Goal: Check status

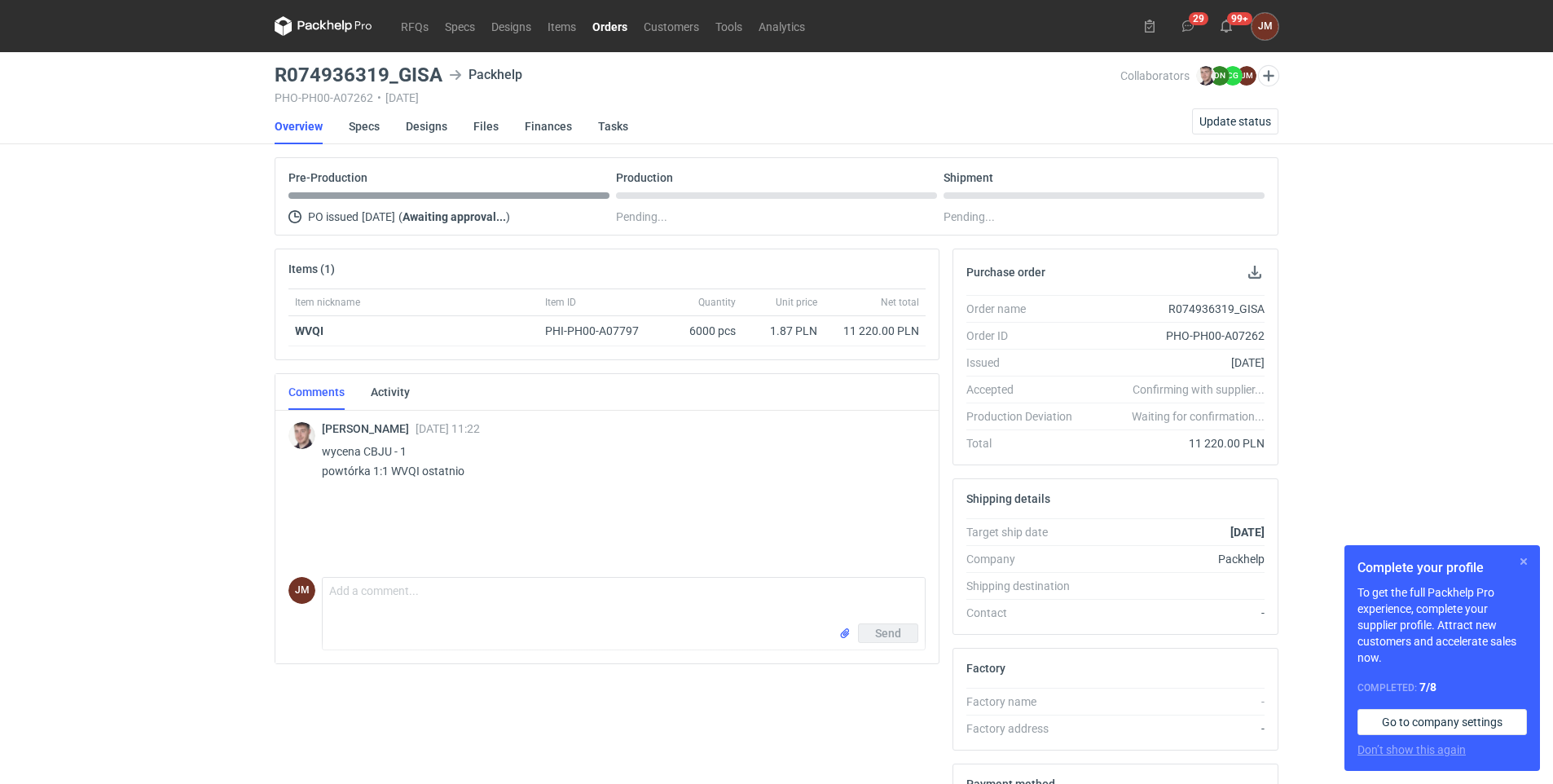
click at [1528, 561] on button "button" at bounding box center [1523, 560] width 19 height 19
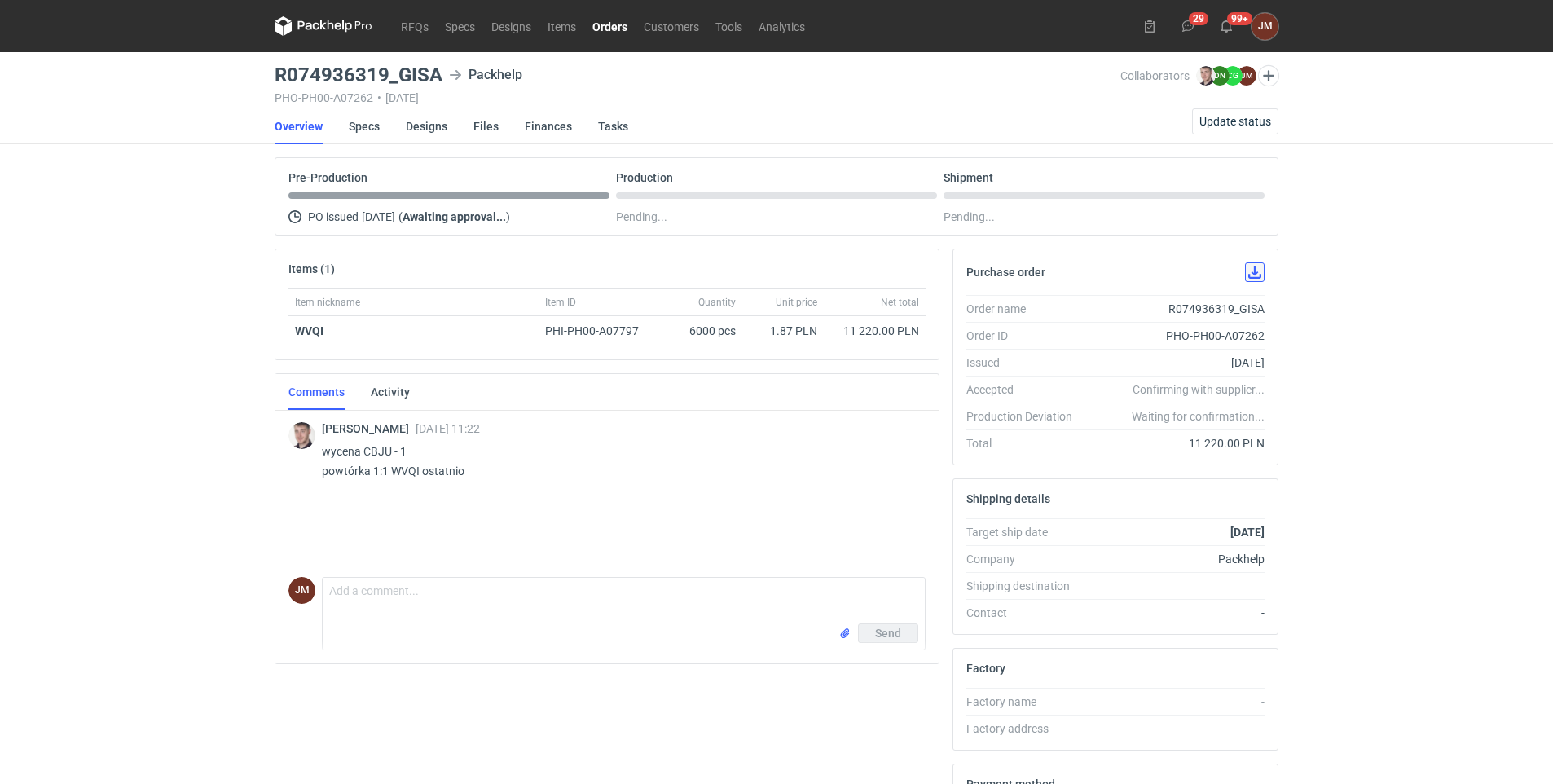
click at [1252, 274] on button "button" at bounding box center [1255, 271] width 19 height 19
drag, startPoint x: 419, startPoint y: 469, endPoint x: 390, endPoint y: 470, distance: 29.0
click at [390, 470] on p "wycena CBJU - 1 powtórka 1:1 WVQI ostatnio" at bounding box center [617, 460] width 590 height 39
copy p "WVQI"
click at [418, 21] on link "RFQs" at bounding box center [415, 25] width 44 height 19
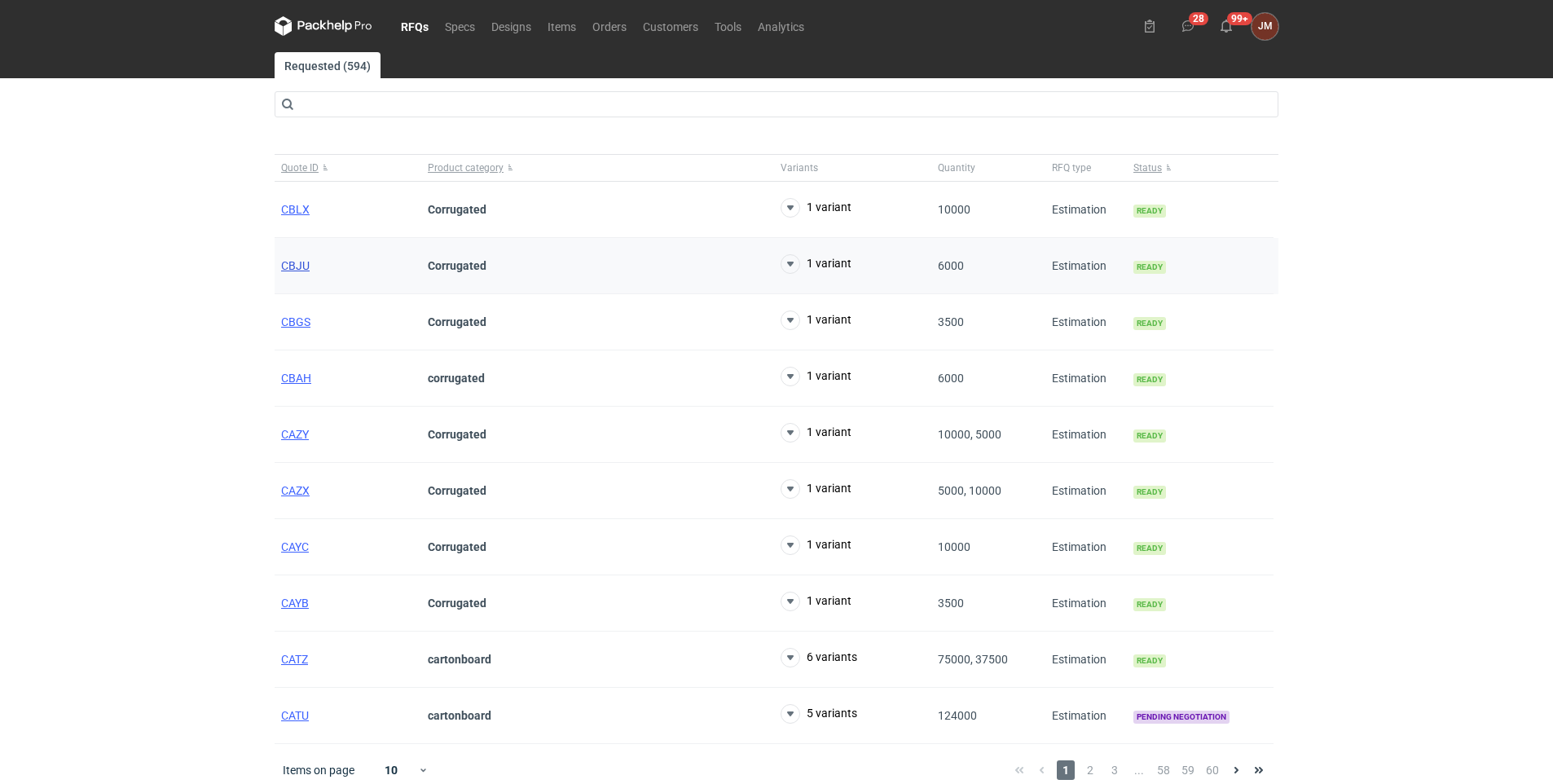
click at [298, 261] on span "CBJU" at bounding box center [295, 266] width 28 height 13
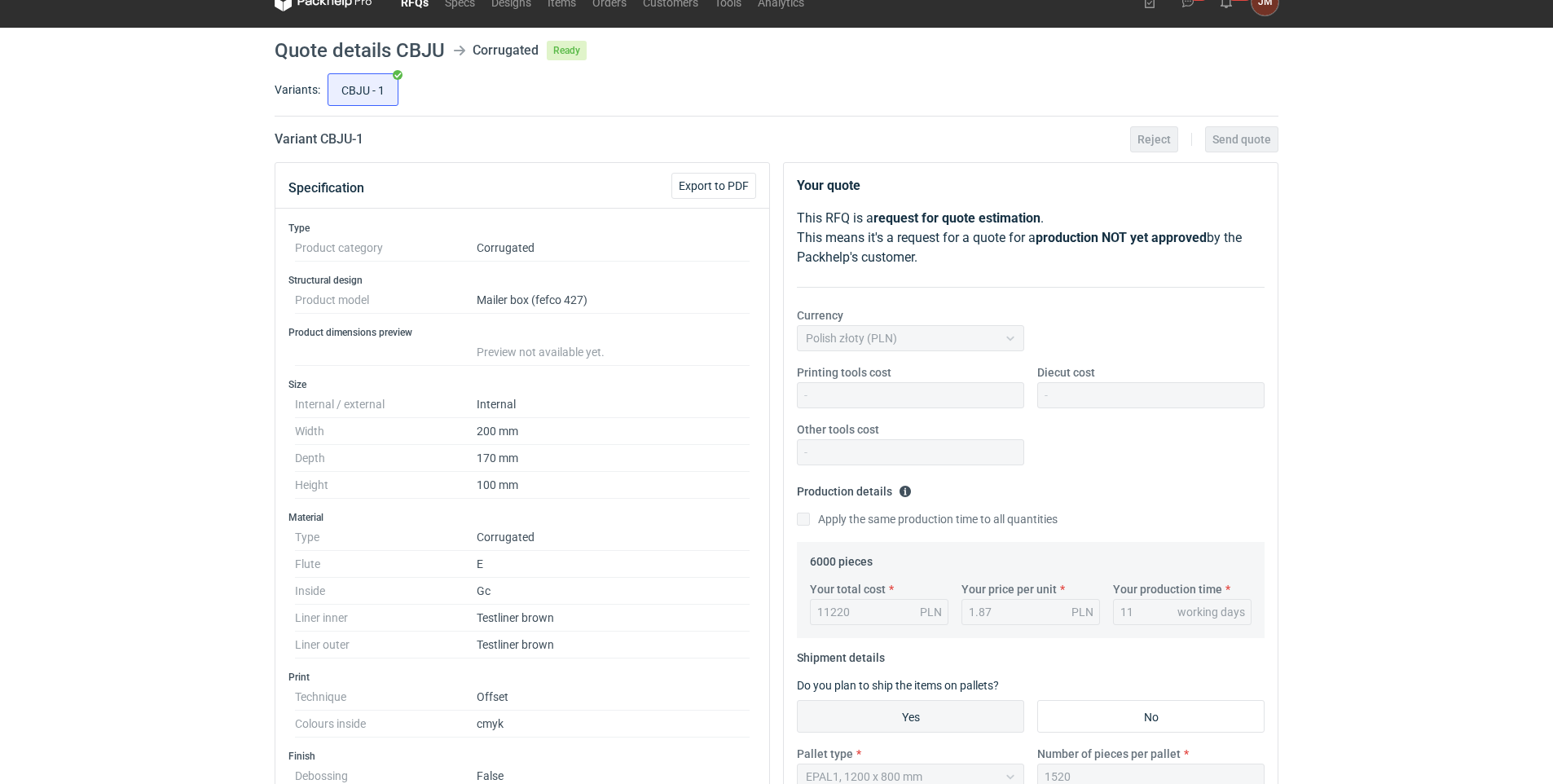
scroll to position [14, 0]
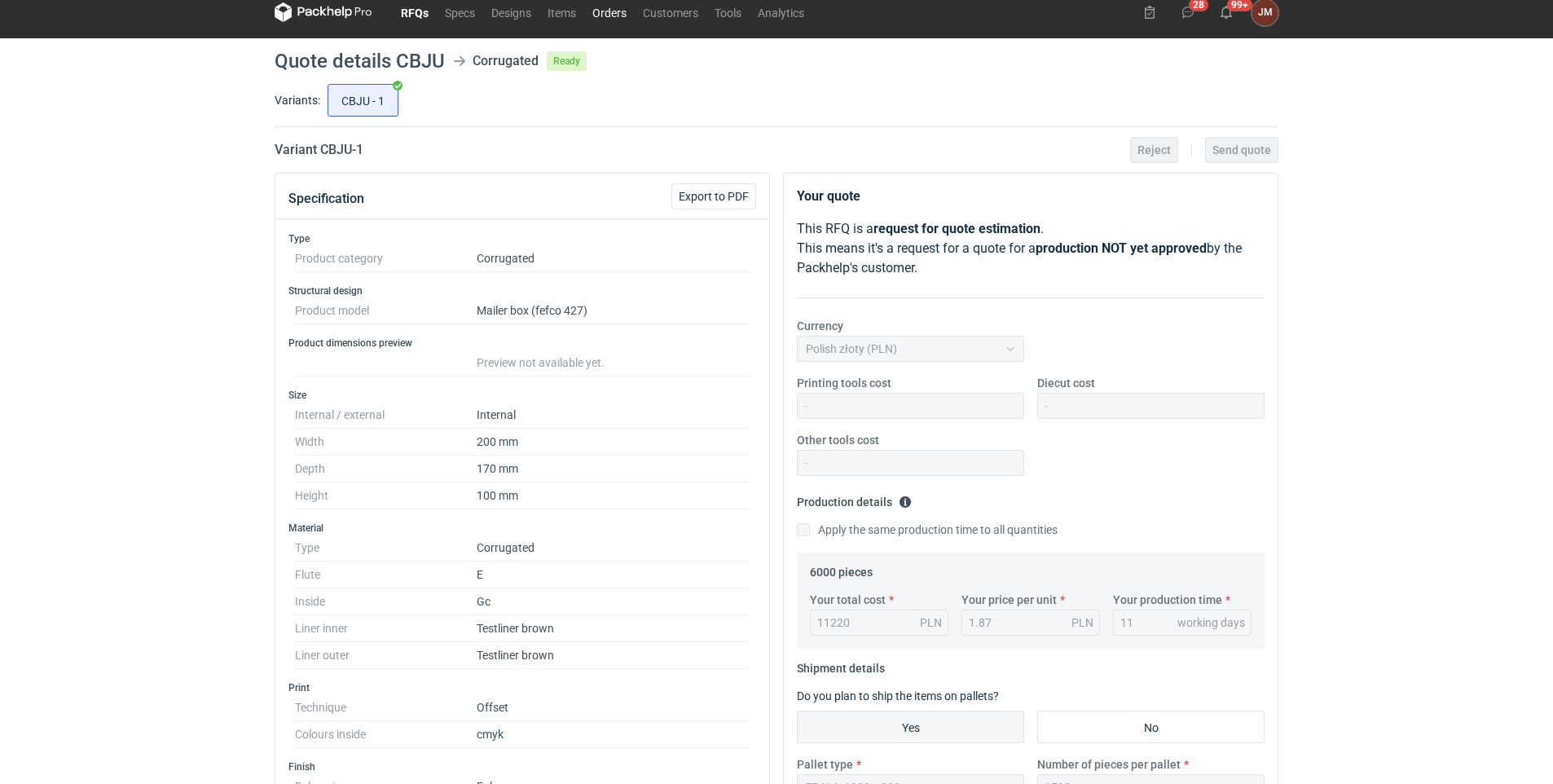
click at [620, 6] on link "Orders" at bounding box center [610, 12] width 51 height 19
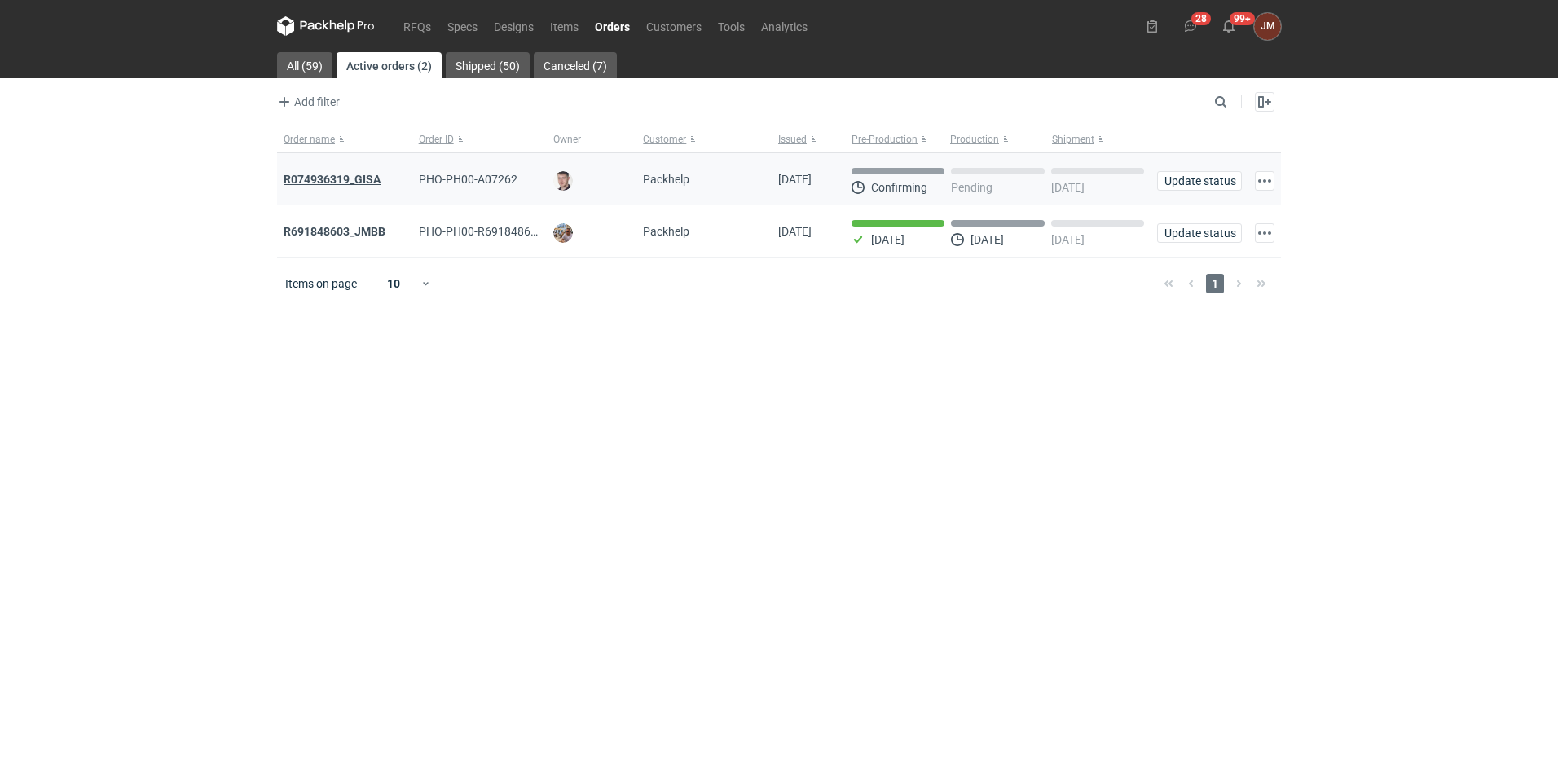
click at [349, 176] on strong "R074936319_GISA" at bounding box center [332, 179] width 97 height 13
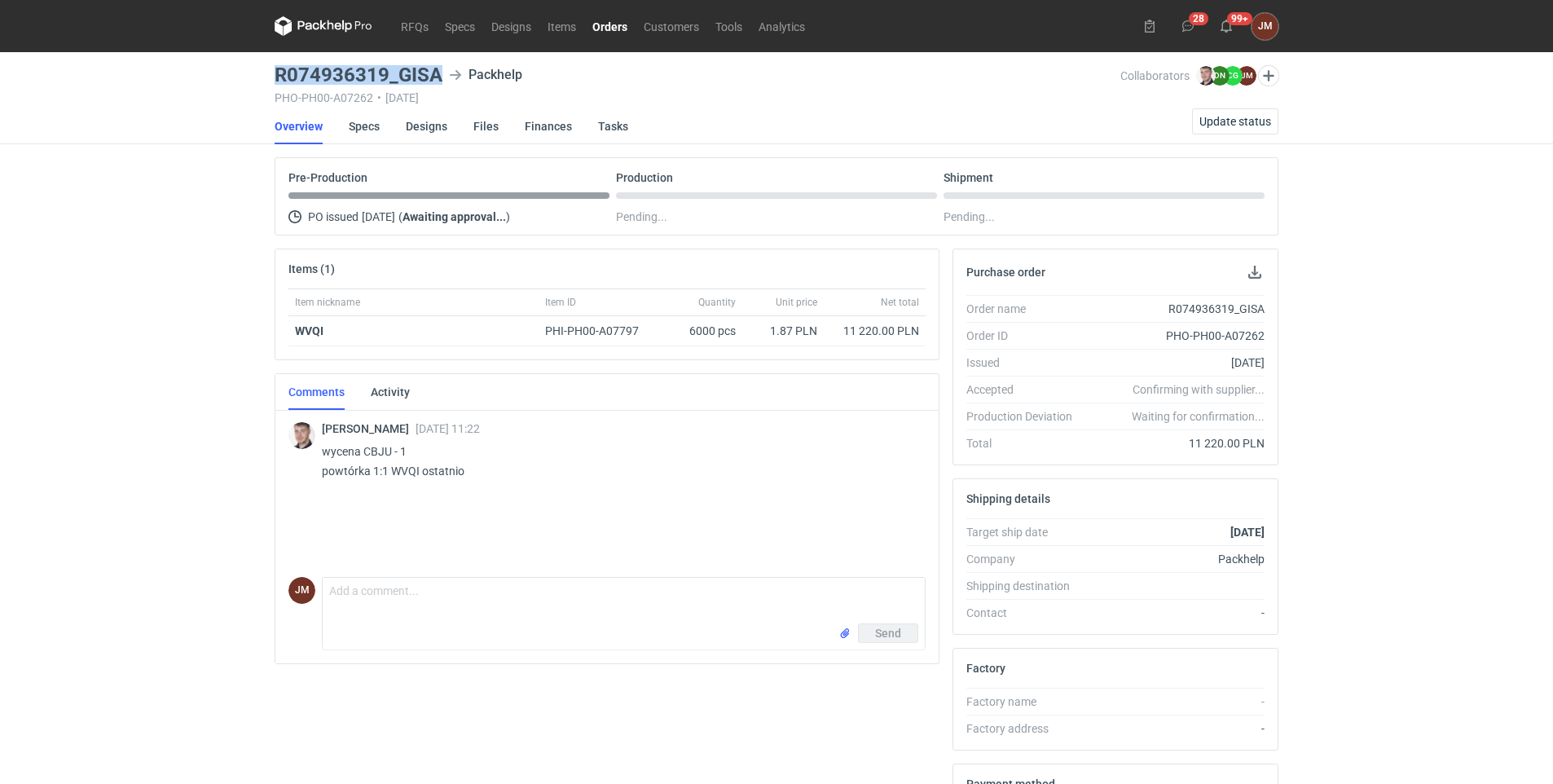
drag, startPoint x: 270, startPoint y: 65, endPoint x: 441, endPoint y: 74, distance: 171.2
click at [441, 74] on main "R074936319_GISA Packhelp PHO-PH00-A07262 • [DATE] Collaborators [PERSON_NAME] […" at bounding box center [777, 549] width 1017 height 995
copy h3 "R074936319_GISA"
click at [350, 90] on div "R074936319_GISA Packhelp PHO-PH00-A07262 • [DATE]" at bounding box center [698, 85] width 846 height 39
drag, startPoint x: 276, startPoint y: 70, endPoint x: 387, endPoint y: 72, distance: 111.0
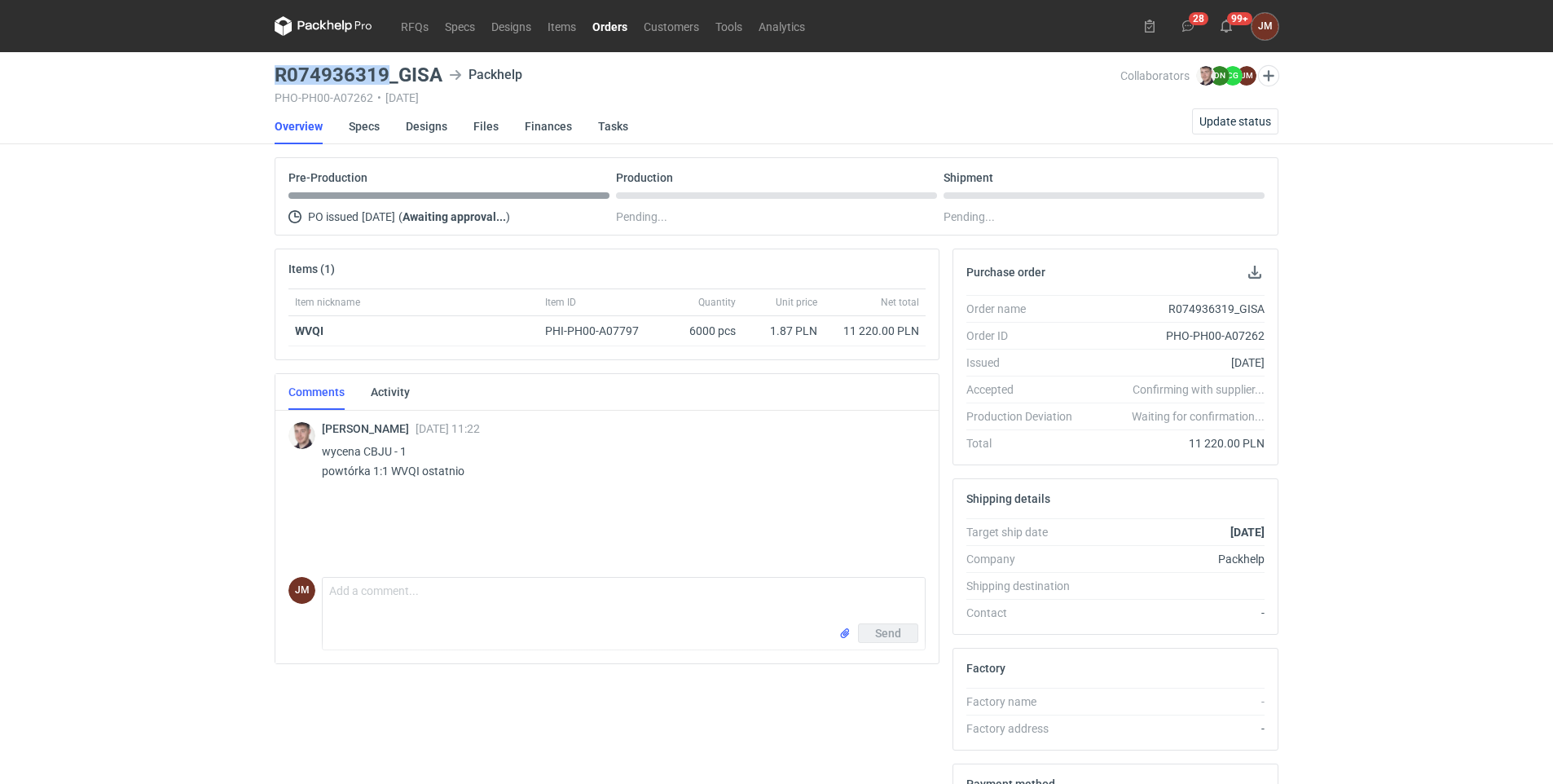
click at [387, 72] on h3 "R074936319_GISA" at bounding box center [358, 75] width 168 height 19
copy h3 "R074936319"
click at [227, 106] on div "RFQs Specs Designs Items Orders Customers Tools Analytics 28 99+ [PERSON_NAME] …" at bounding box center [776, 392] width 1553 height 784
